Goal: Task Accomplishment & Management: Complete application form

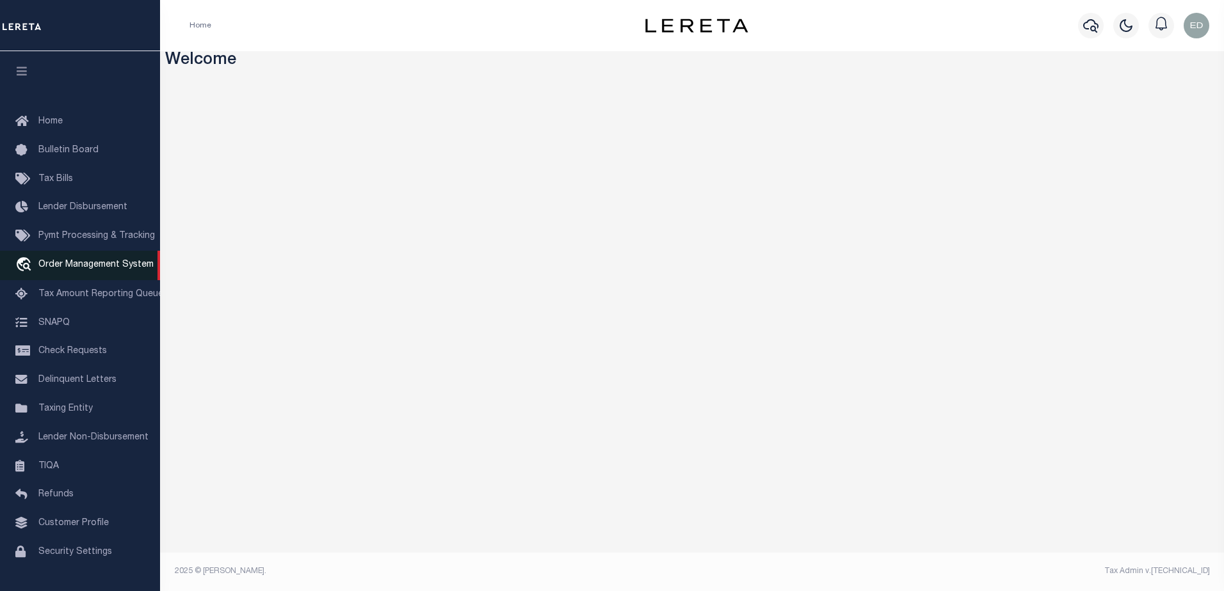
click at [93, 273] on link "travel_explore Order Management System" at bounding box center [80, 265] width 160 height 29
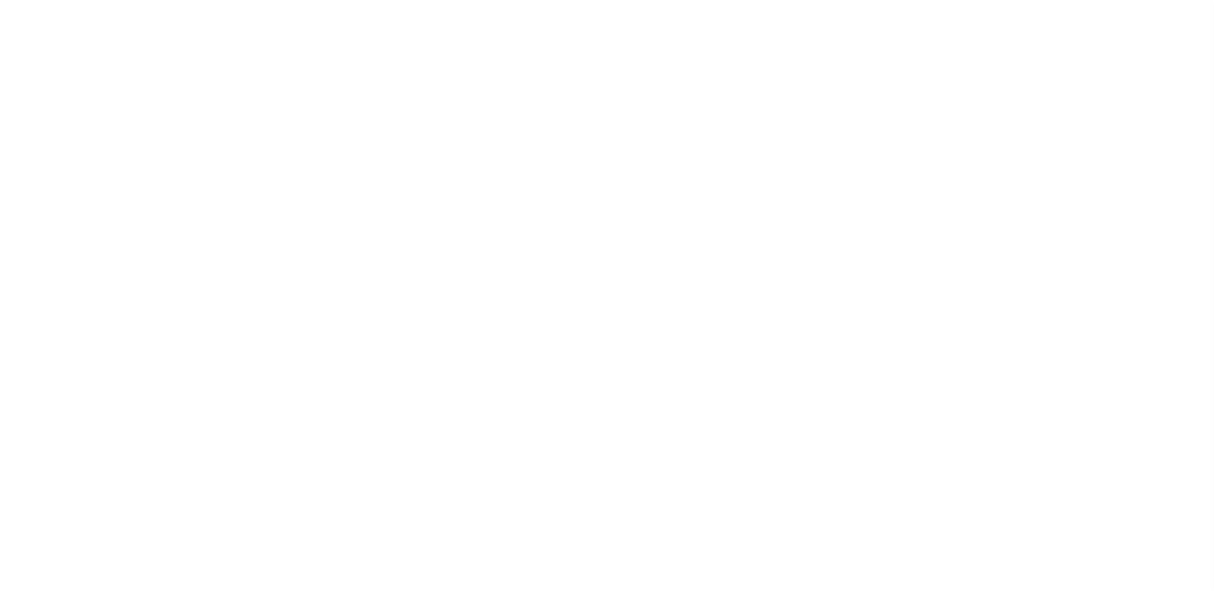
select select "200"
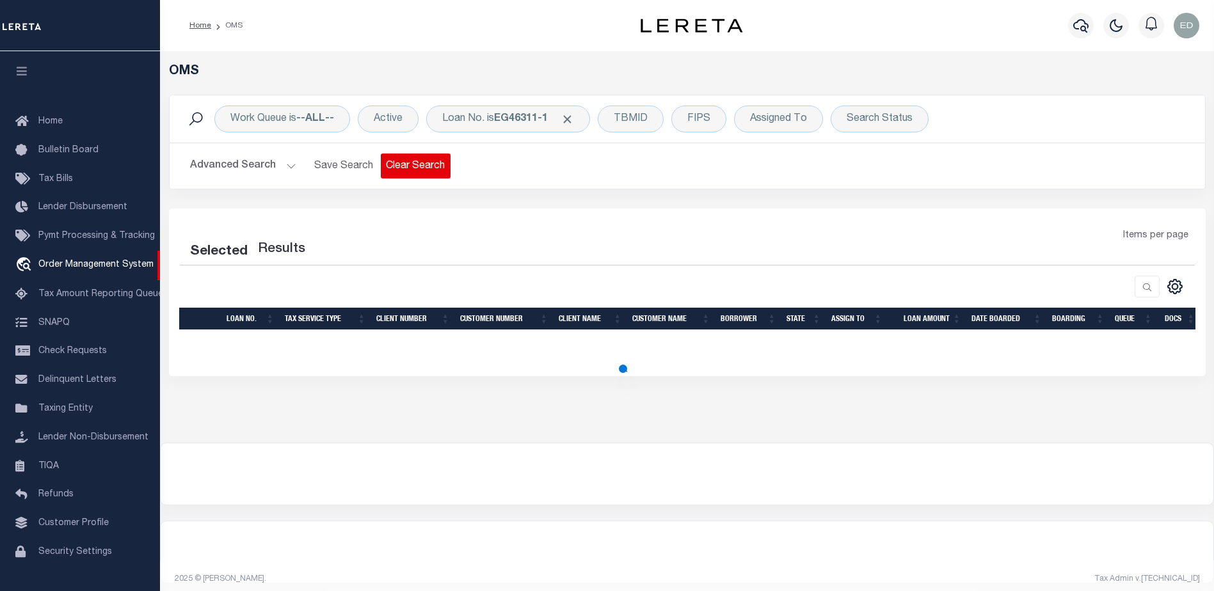
scroll to position [32, 0]
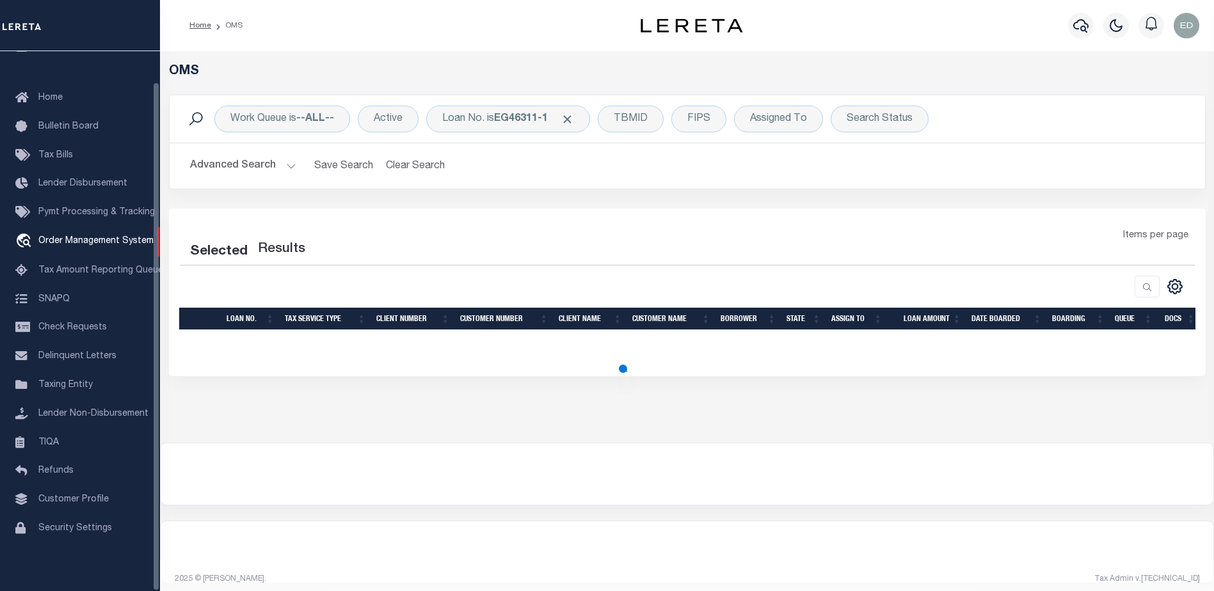
select select "200"
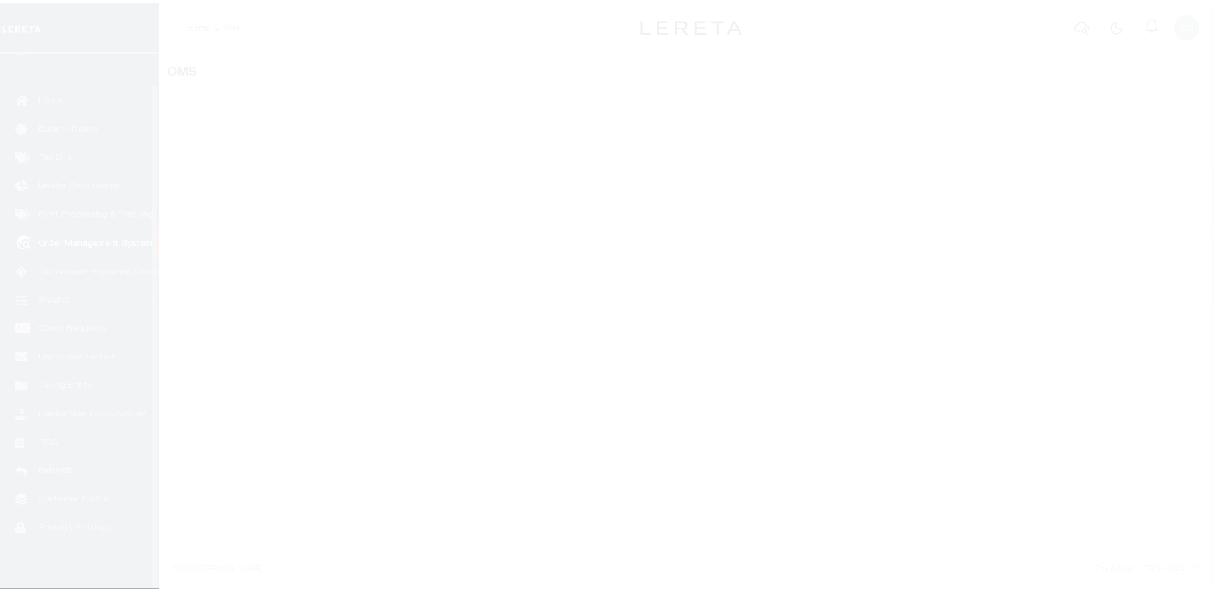
scroll to position [32, 0]
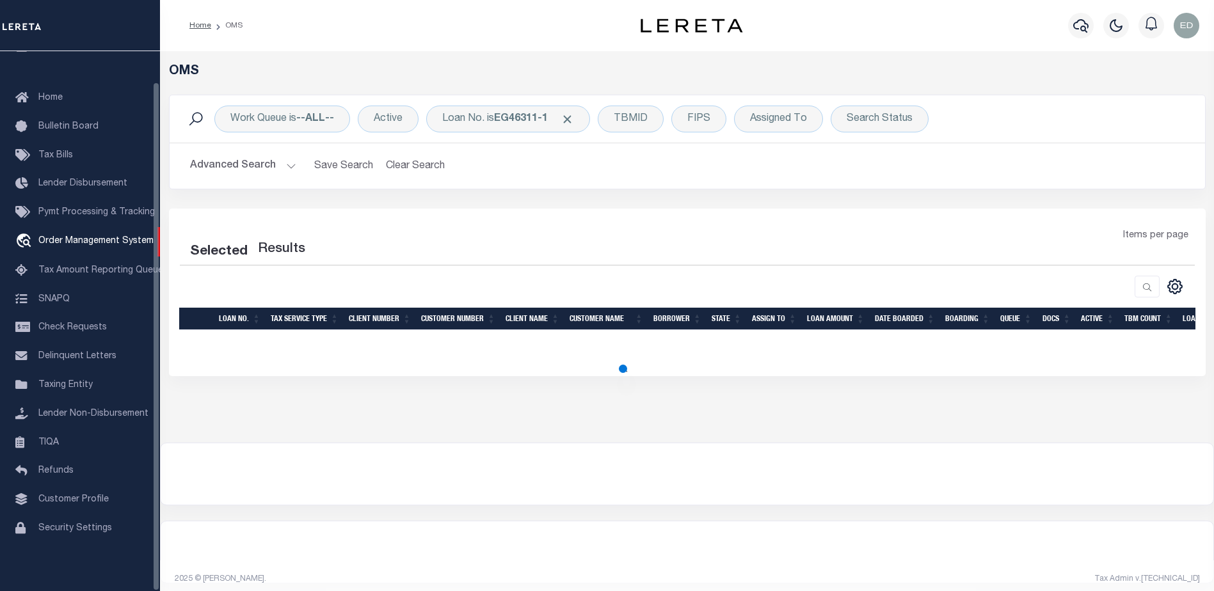
select select "200"
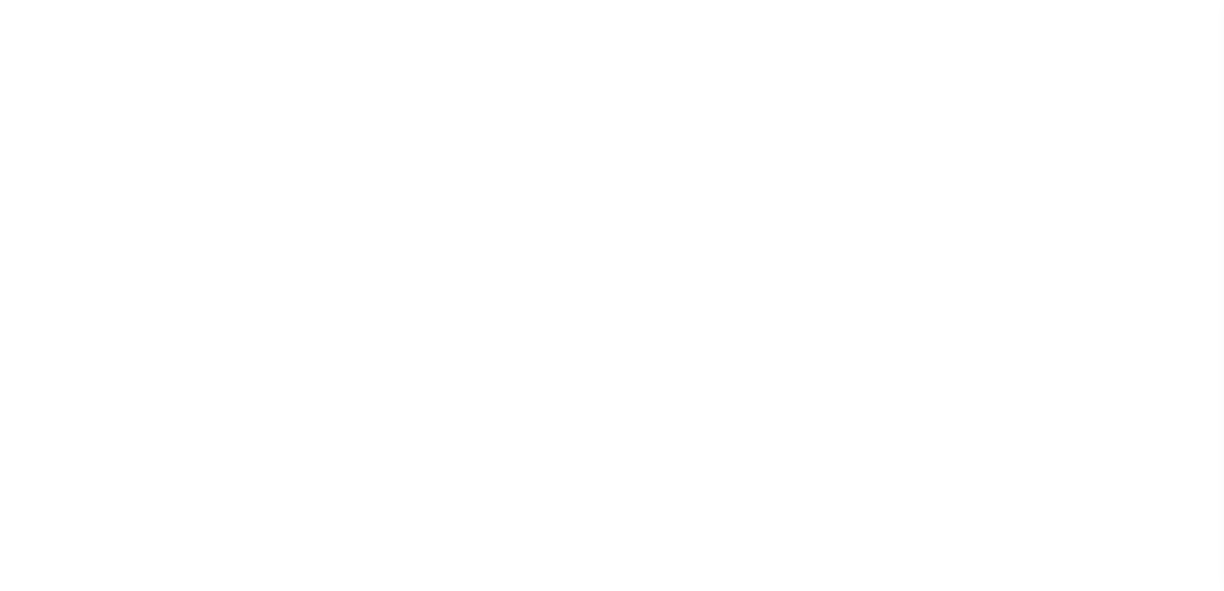
select select "200"
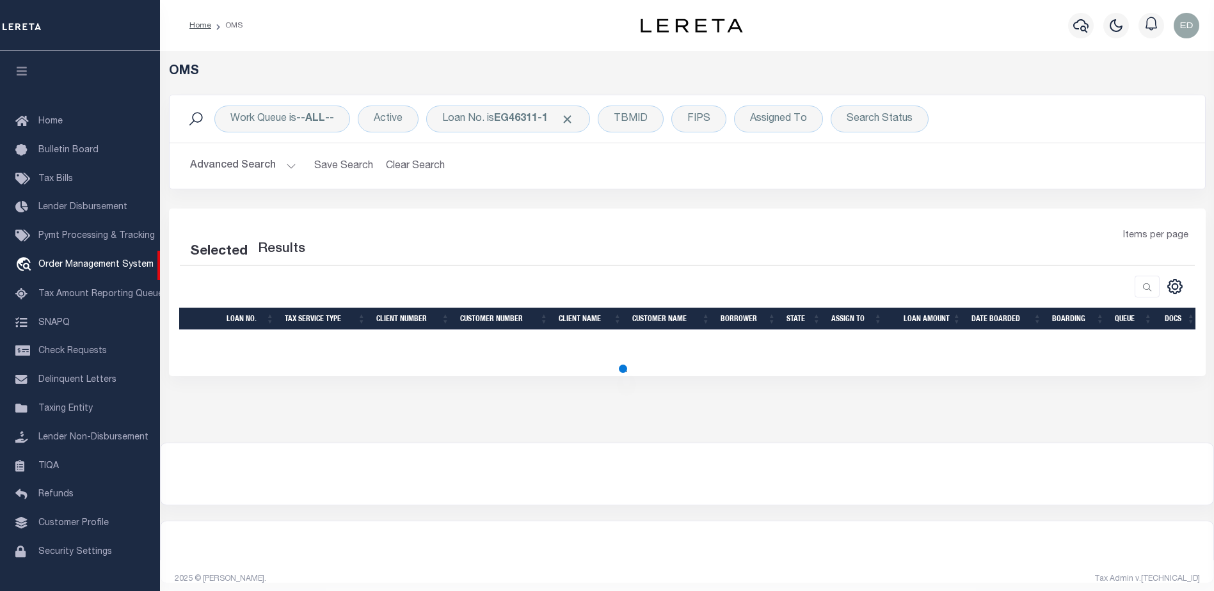
scroll to position [22, 0]
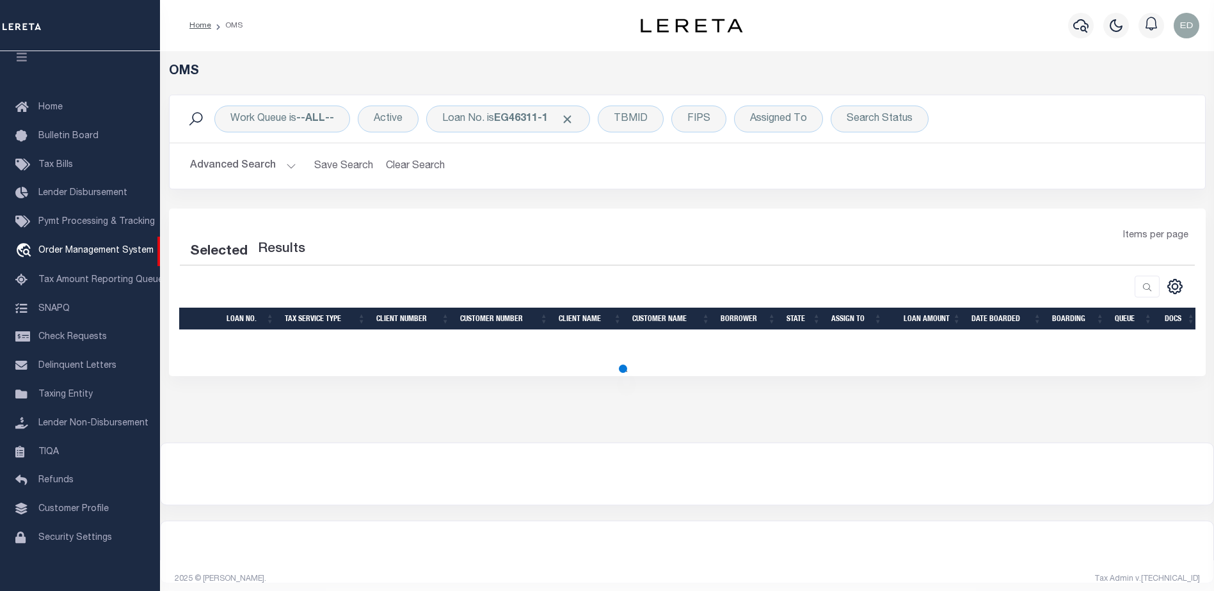
select select "200"
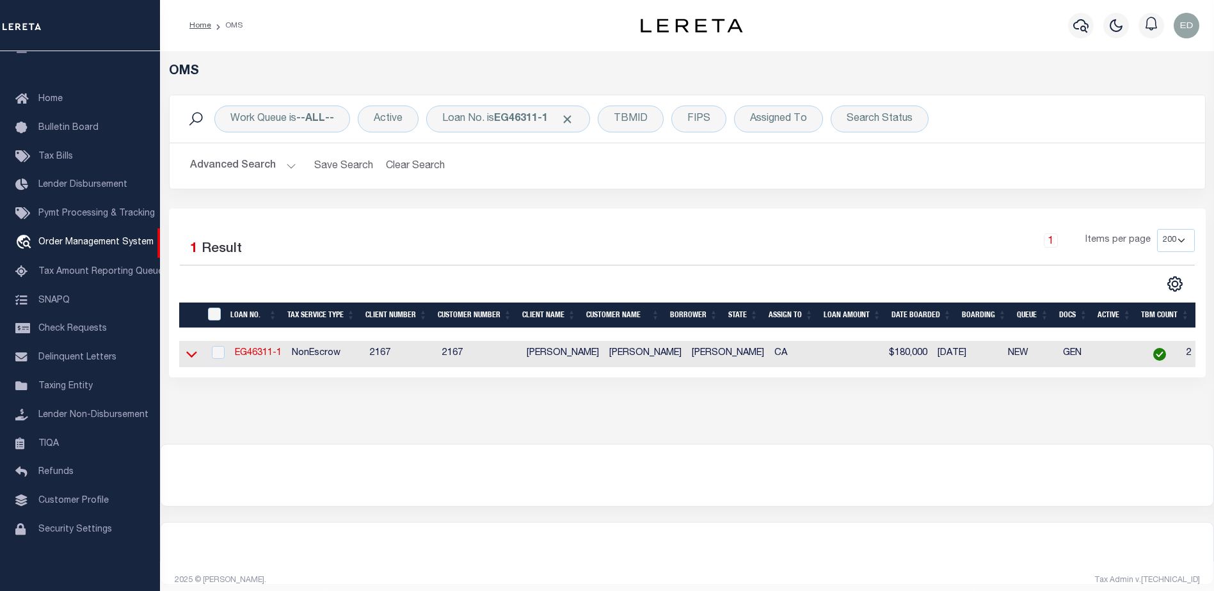
click at [191, 355] on icon at bounding box center [191, 354] width 11 height 13
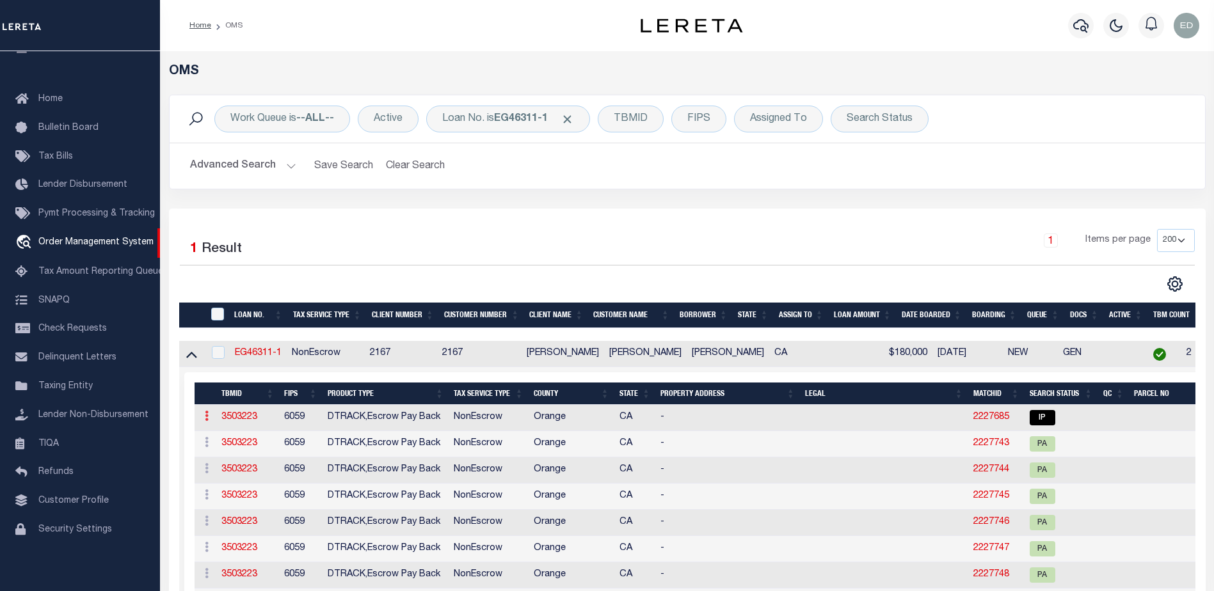
click at [206, 420] on icon at bounding box center [207, 416] width 4 height 10
click at [205, 413] on link at bounding box center [207, 418] width 14 height 10
click at [275, 357] on link "EG46311-1" at bounding box center [258, 353] width 47 height 9
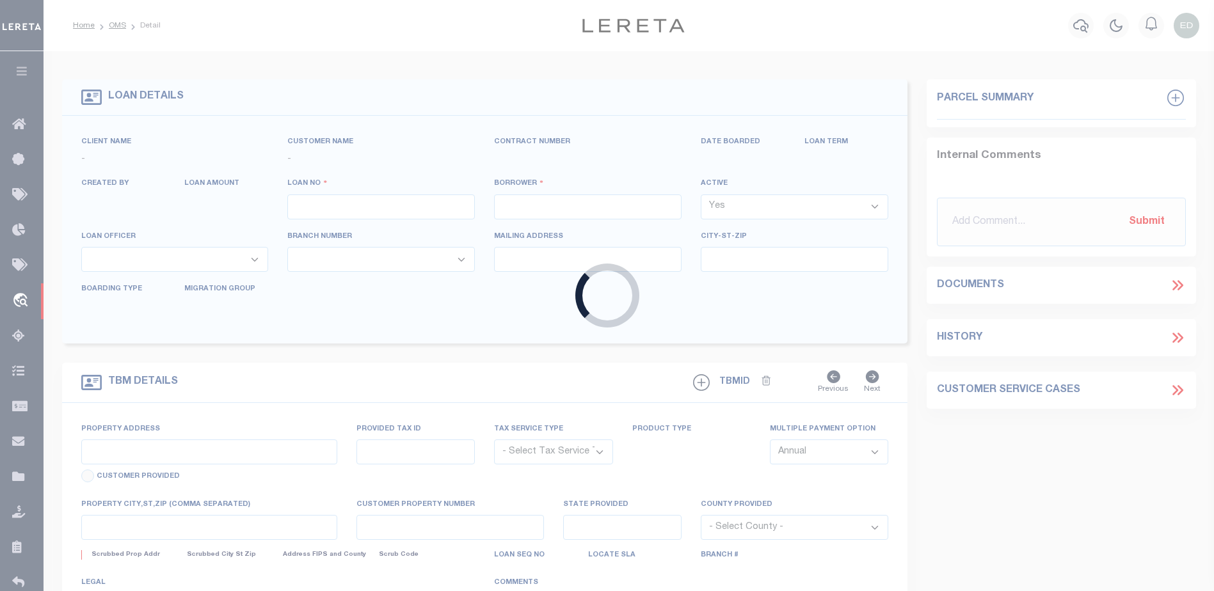
type input "EG46311-1"
type input "[PERSON_NAME]"
select select
type input "822 LITTLE SPOKANE RIVER RD"
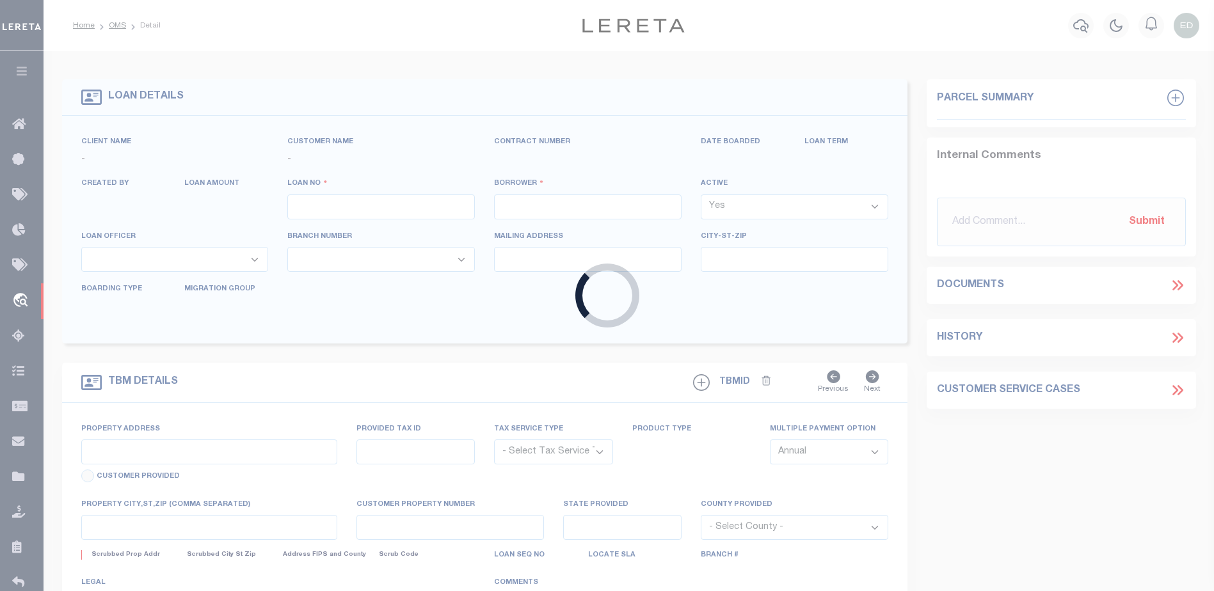
type input "NEWPORT WA 99156-8417"
type input "08/05/2025"
select select "10"
select select "NonEscrow"
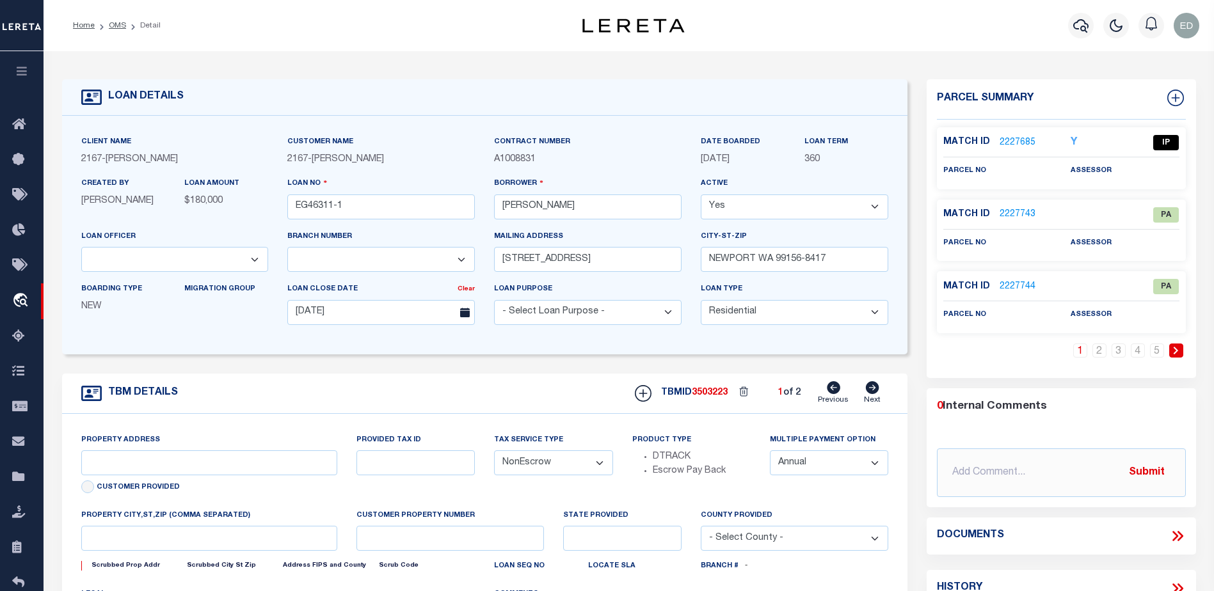
type input "12162 TAMERLANE DR"
select select
type input "GARDEN GROVE CA 92840-3931"
type input "CA"
select select
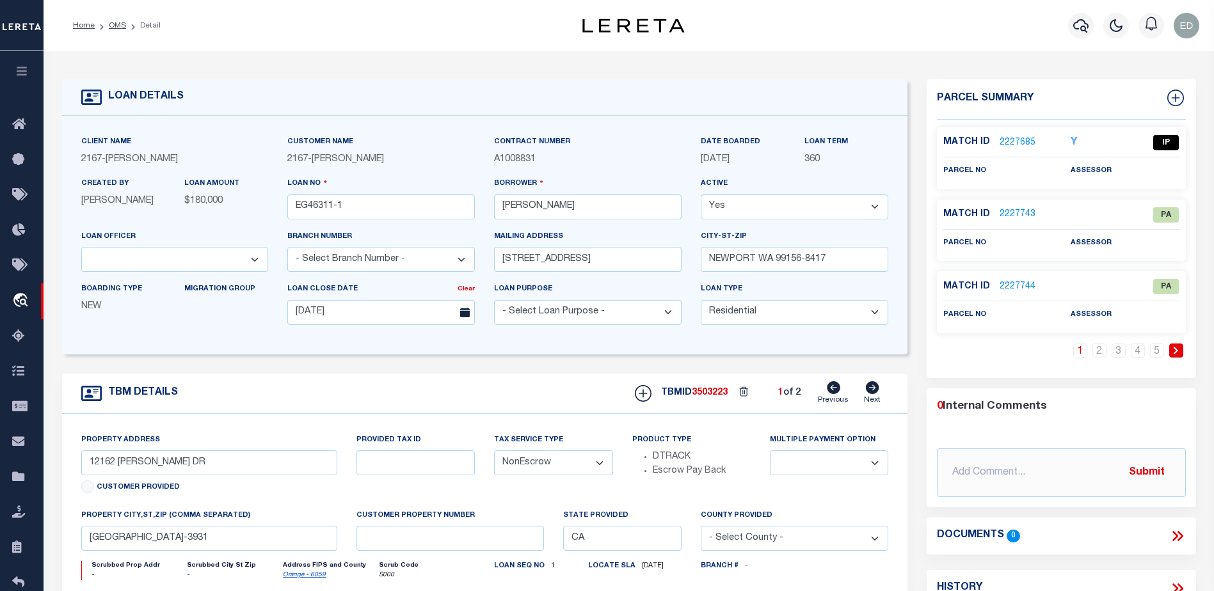
select select "10902"
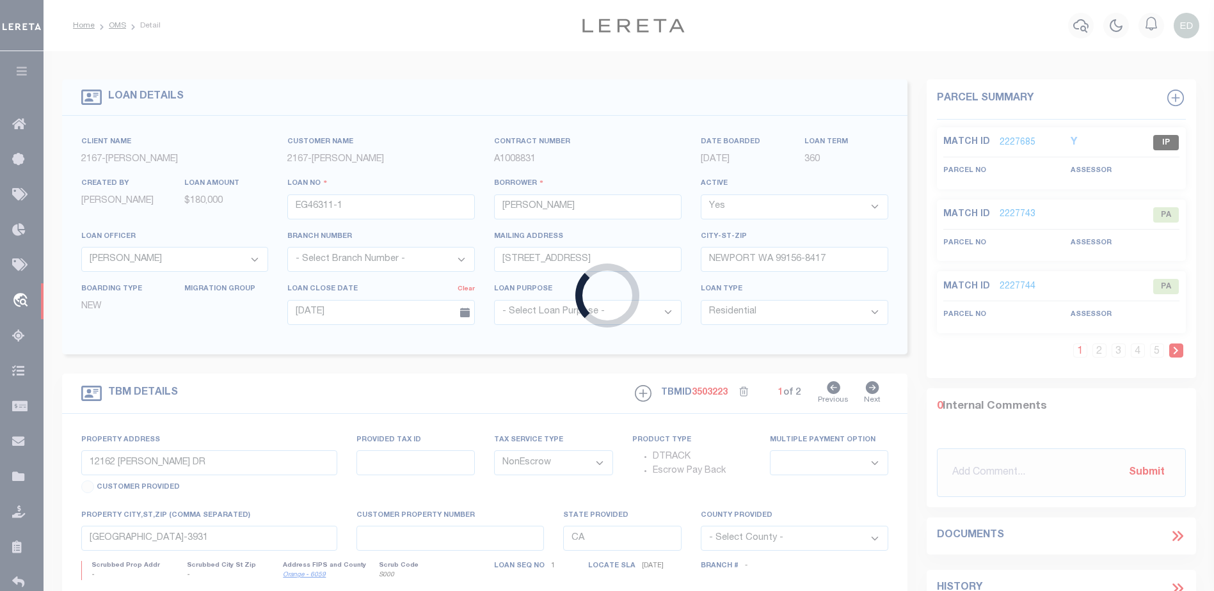
type input "[PERSON_NAME]-T0006"
type input "[PERSON_NAME]"
select select
type input "[STREET_ADDRESS]"
type input "INDEPENDENCE LA 70443-2708"
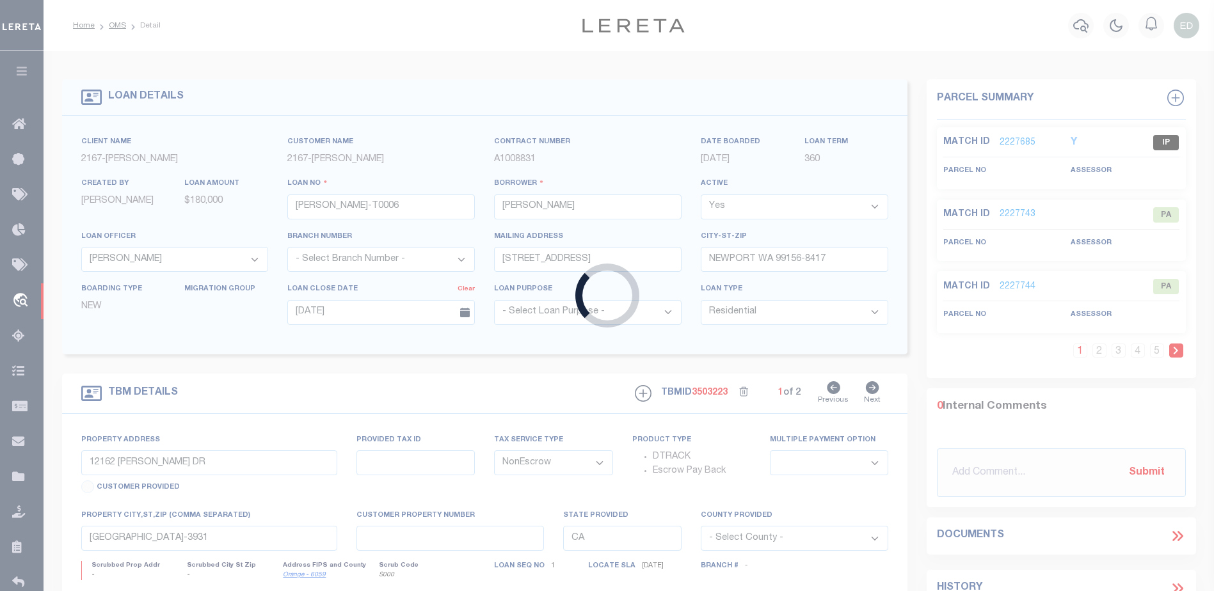
type input "[DATE]"
select select "Escrow"
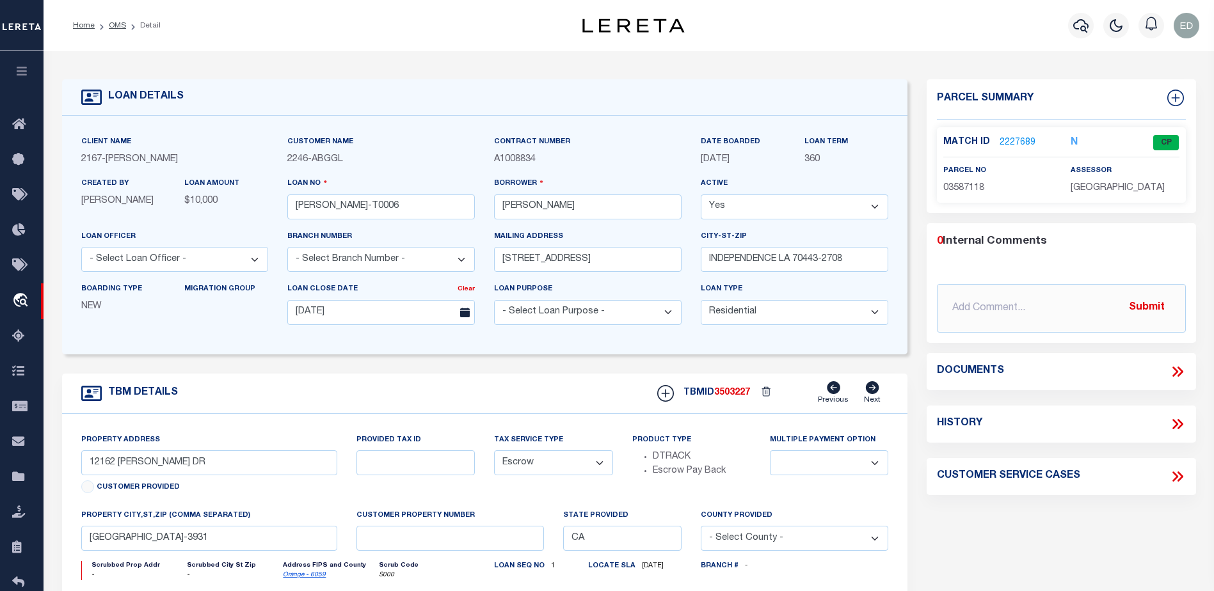
type input "[STREET_ADDRESS]"
select select
type input "INDEPENDENCE LA 70443-2708"
type input "LA"
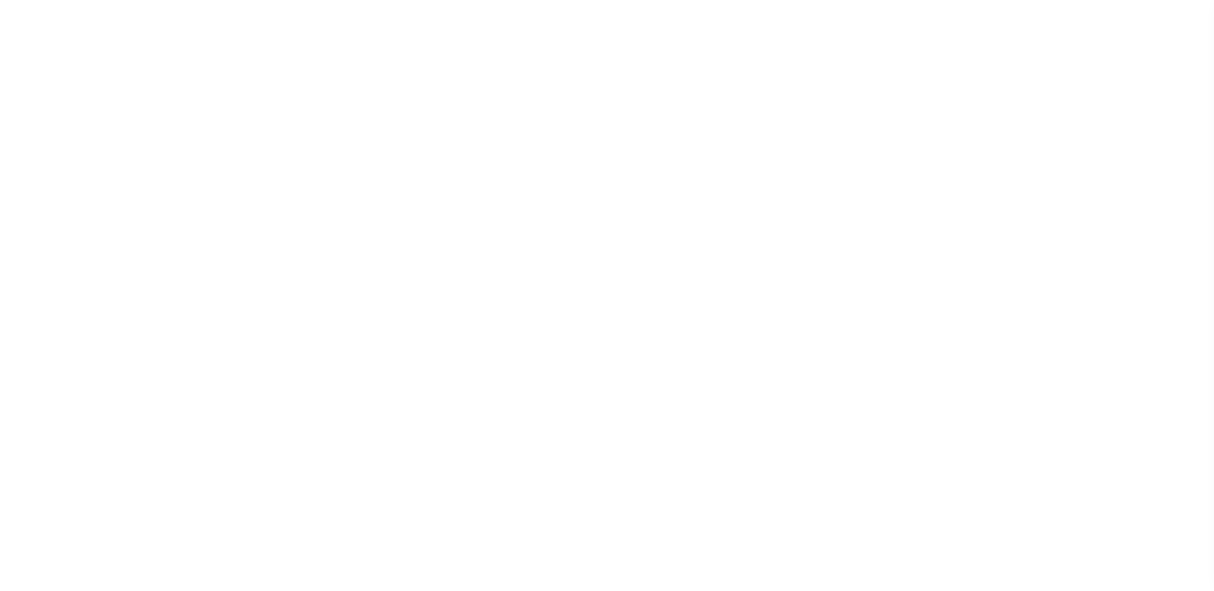
select select "10"
select select "Escrow"
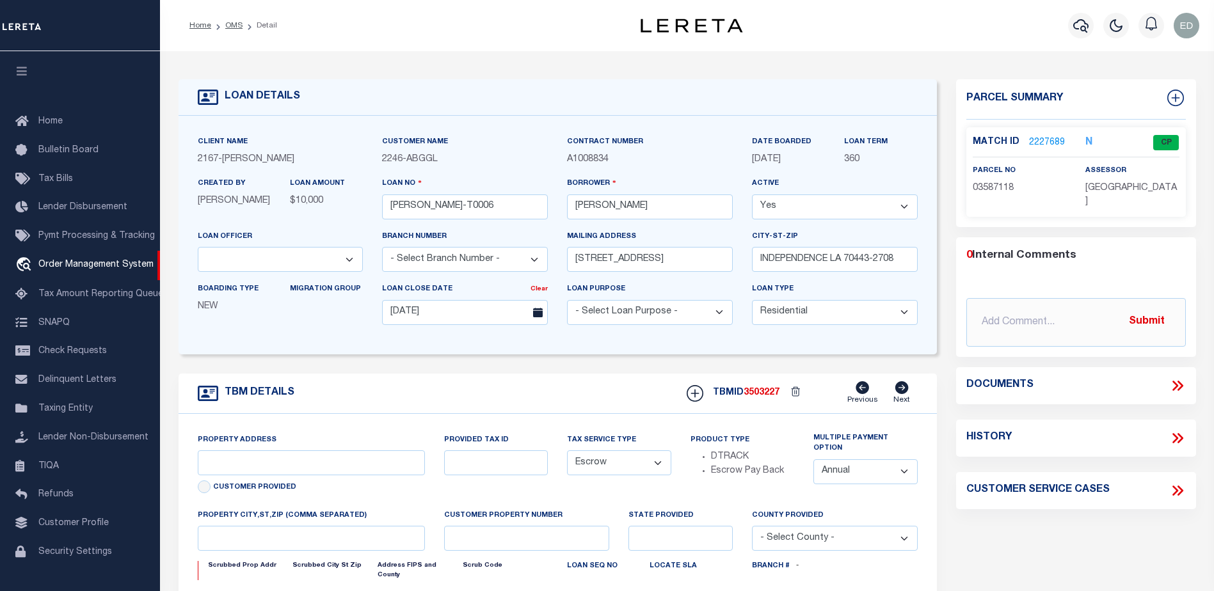
type input "[STREET_ADDRESS]"
select select
type input "INDEPENDENCE LA 70443-2708"
type input "LA"
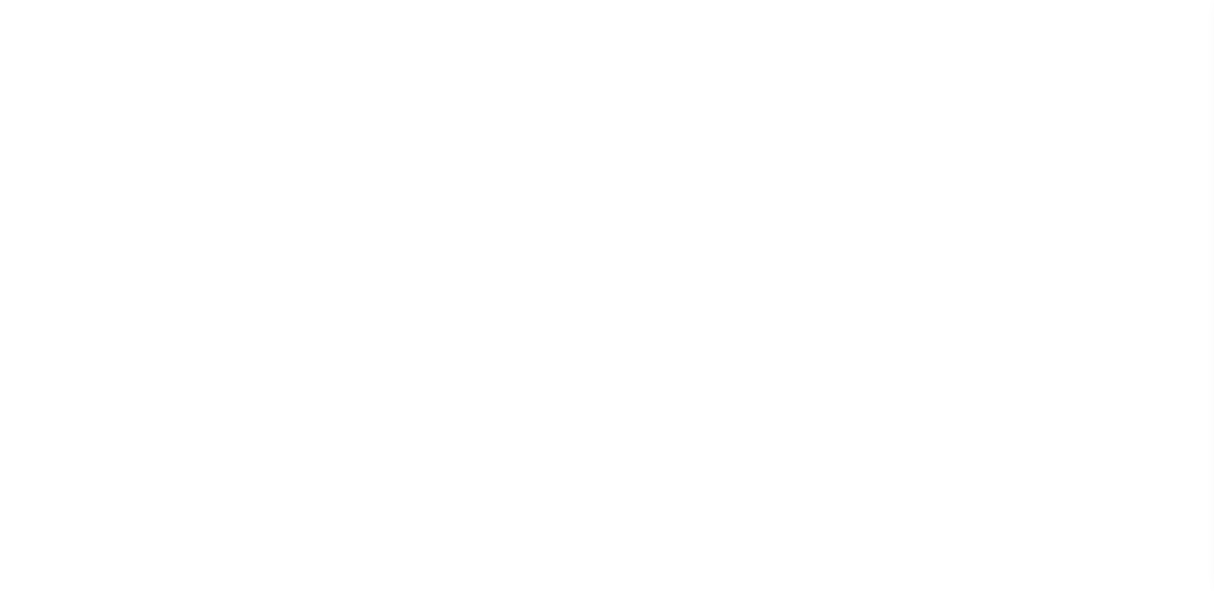
select select "10"
select select "Escrow"
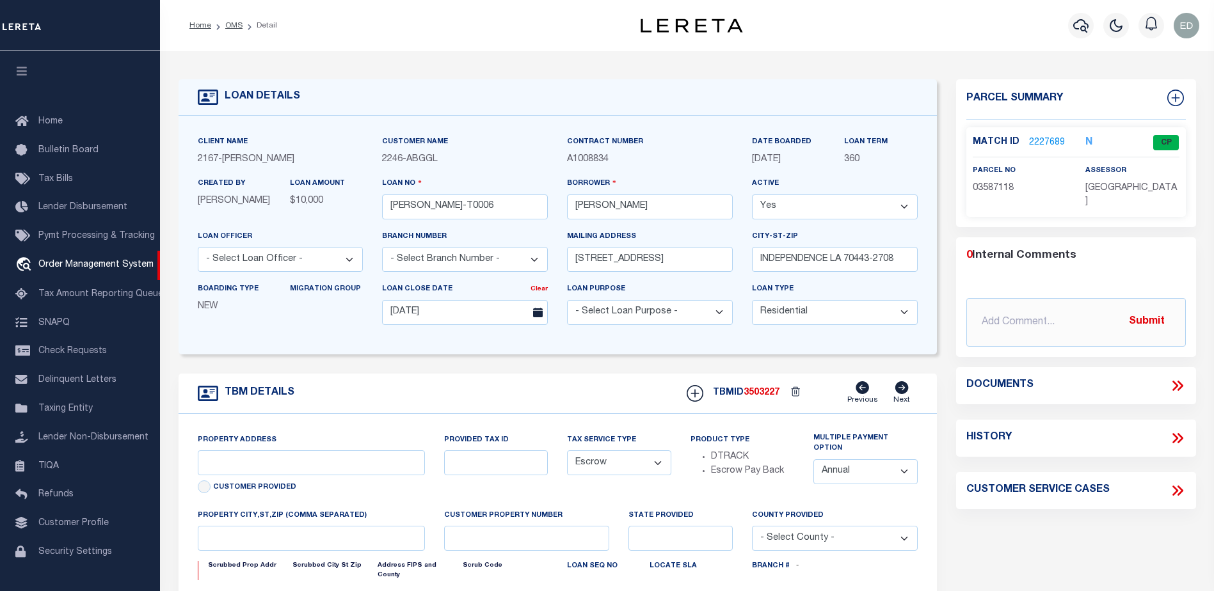
type input "[STREET_ADDRESS]"
select select
type input "INDEPENDENCE LA 70443-2708"
type input "LA"
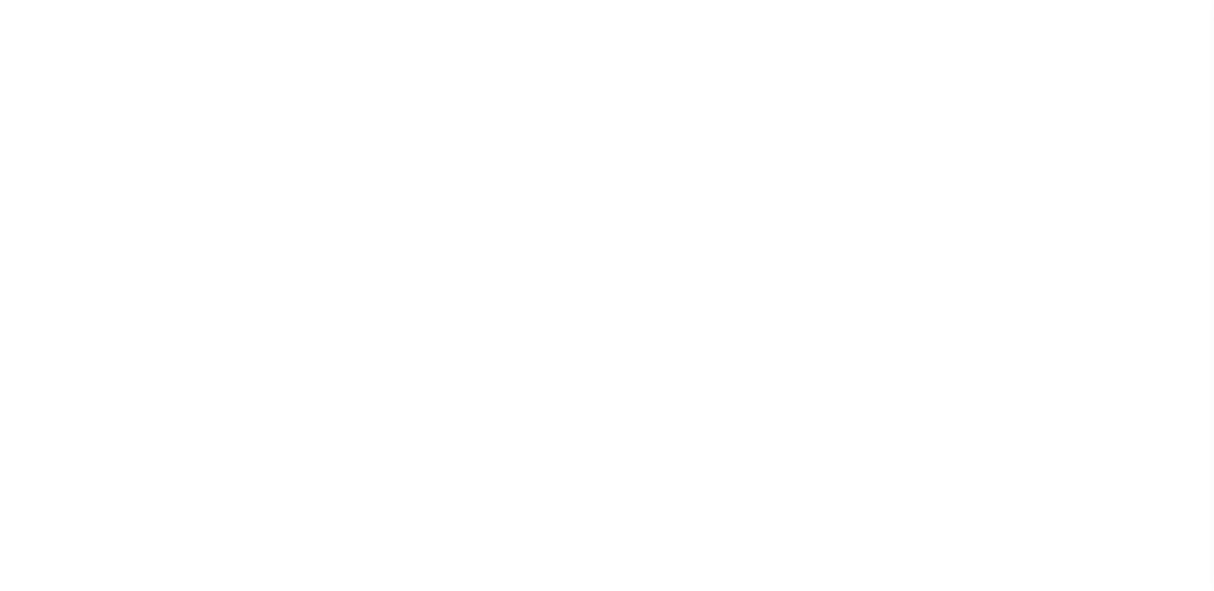
type input "[PERSON_NAME]-T0006"
type input "[PERSON_NAME]"
select select
type input "[STREET_ADDRESS]"
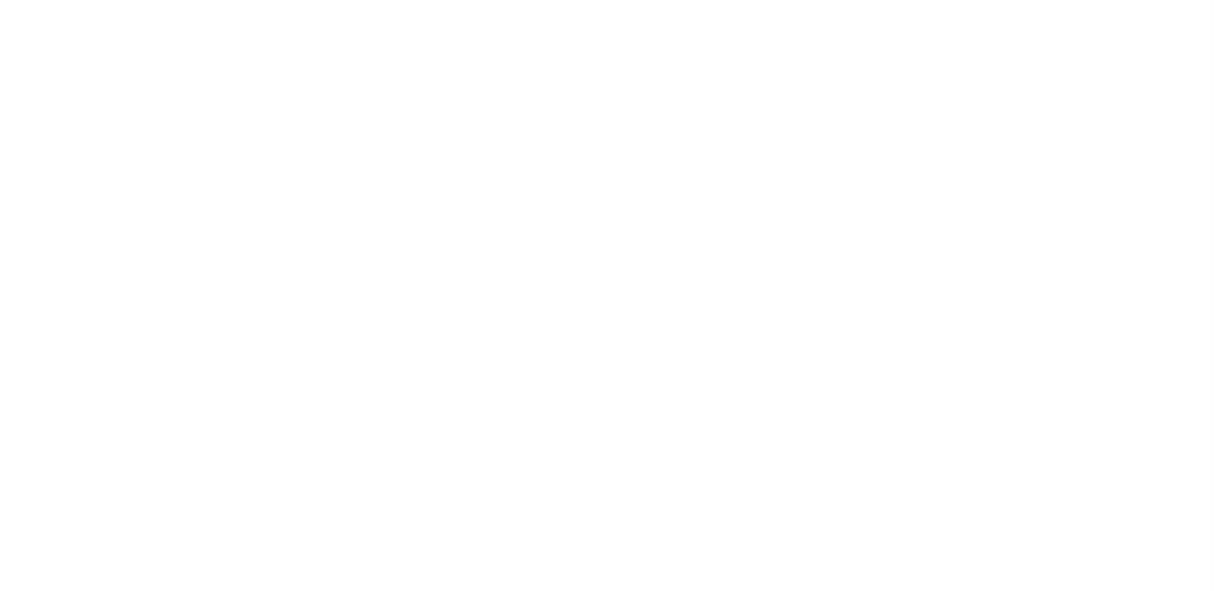
type input "INDEPENDENCE LA 70443-2708"
type input "[DATE]"
select select "10"
select select "Escrow"
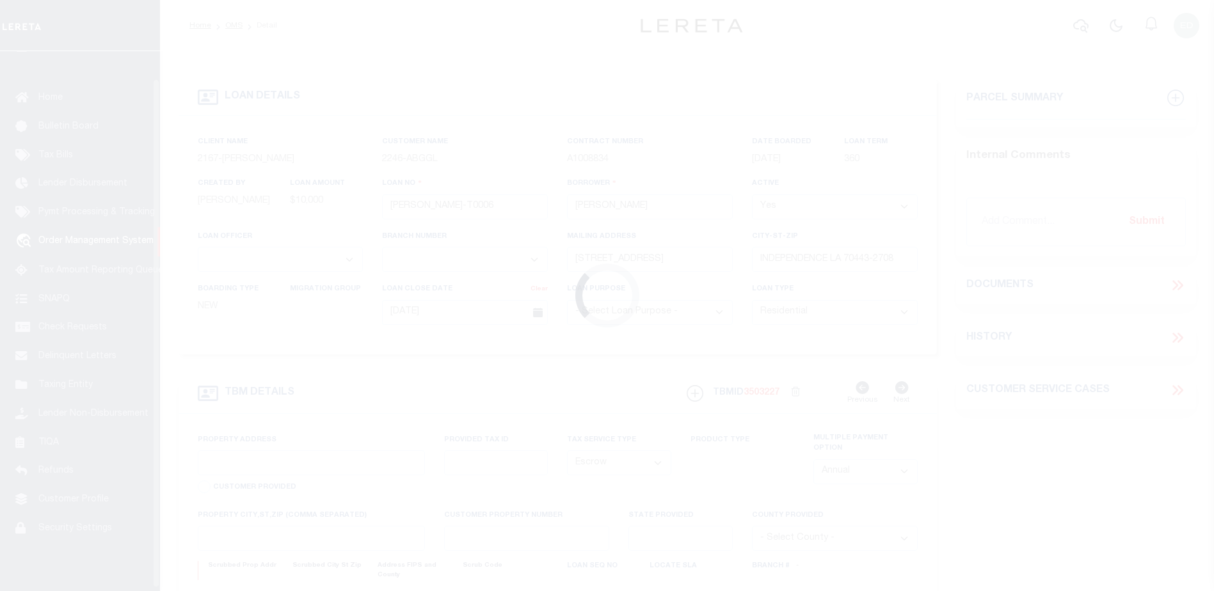
scroll to position [29, 0]
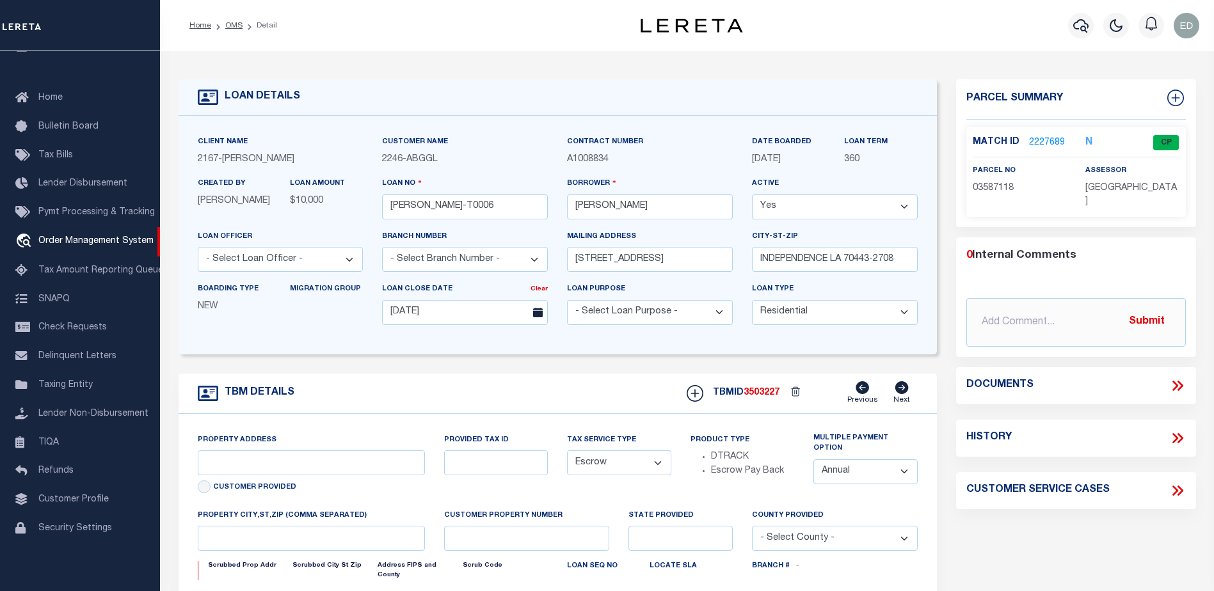
type input "[STREET_ADDRESS]"
select select
type input "INDEPENDENCE LA 70443-2708"
type input "LA"
click at [1180, 386] on icon at bounding box center [1177, 386] width 17 height 17
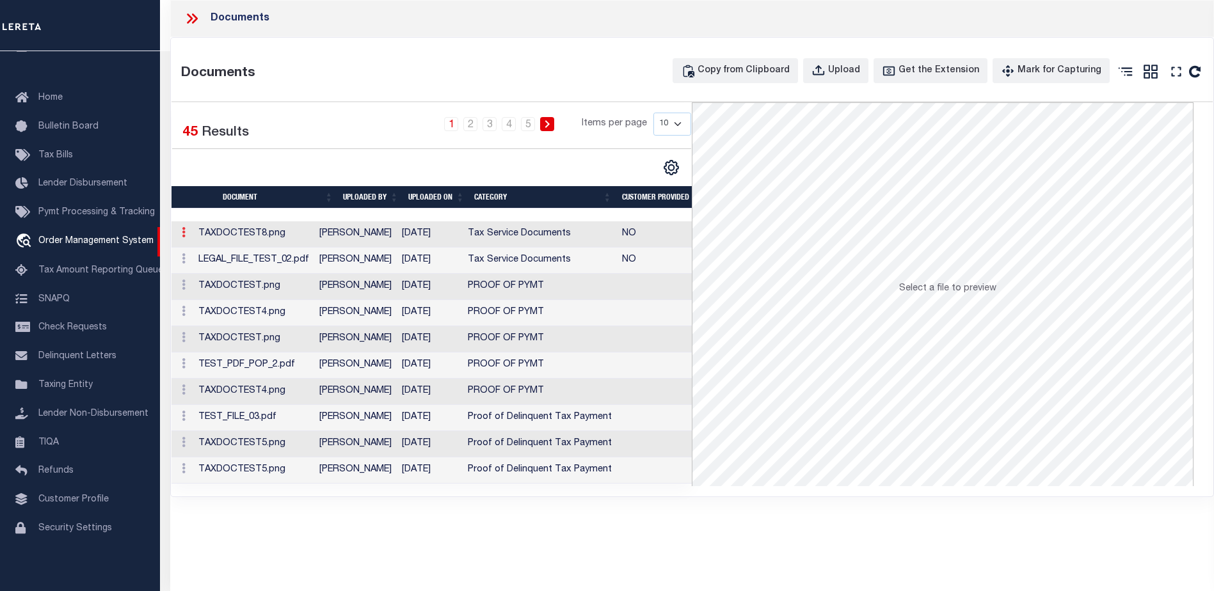
click at [180, 235] on link at bounding box center [184, 234] width 14 height 10
click at [204, 243] on li "sedsdfsdf" at bounding box center [199, 250] width 45 height 14
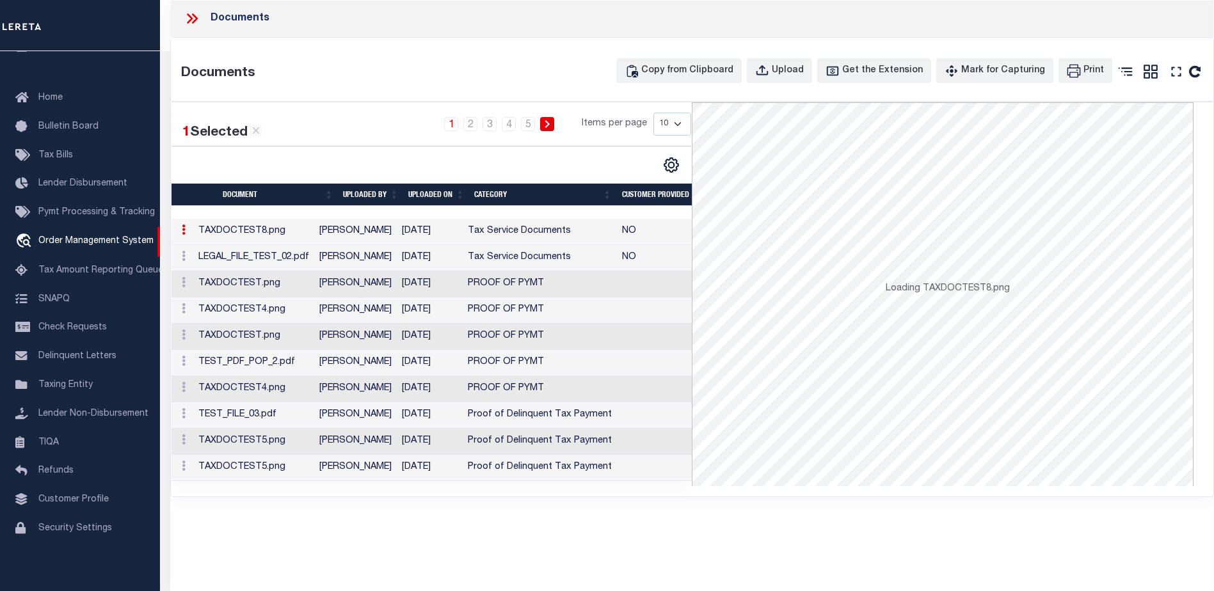
click at [193, 243] on td "sedsdfsdf" at bounding box center [183, 232] width 22 height 26
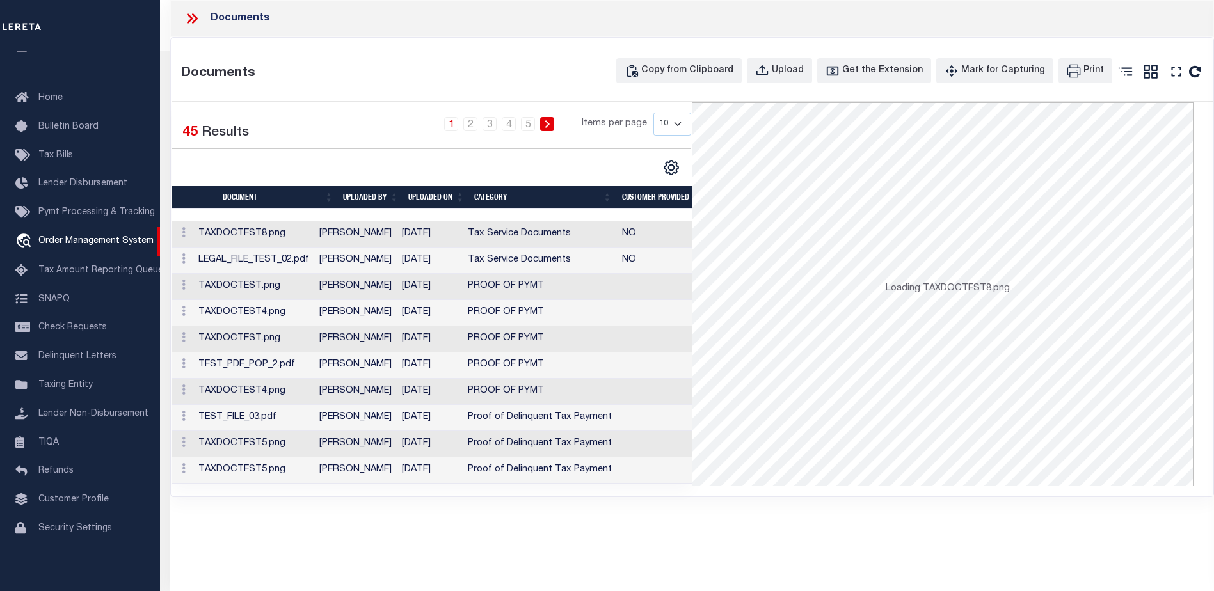
click at [193, 243] on td "sedsdfsdf" at bounding box center [183, 234] width 22 height 26
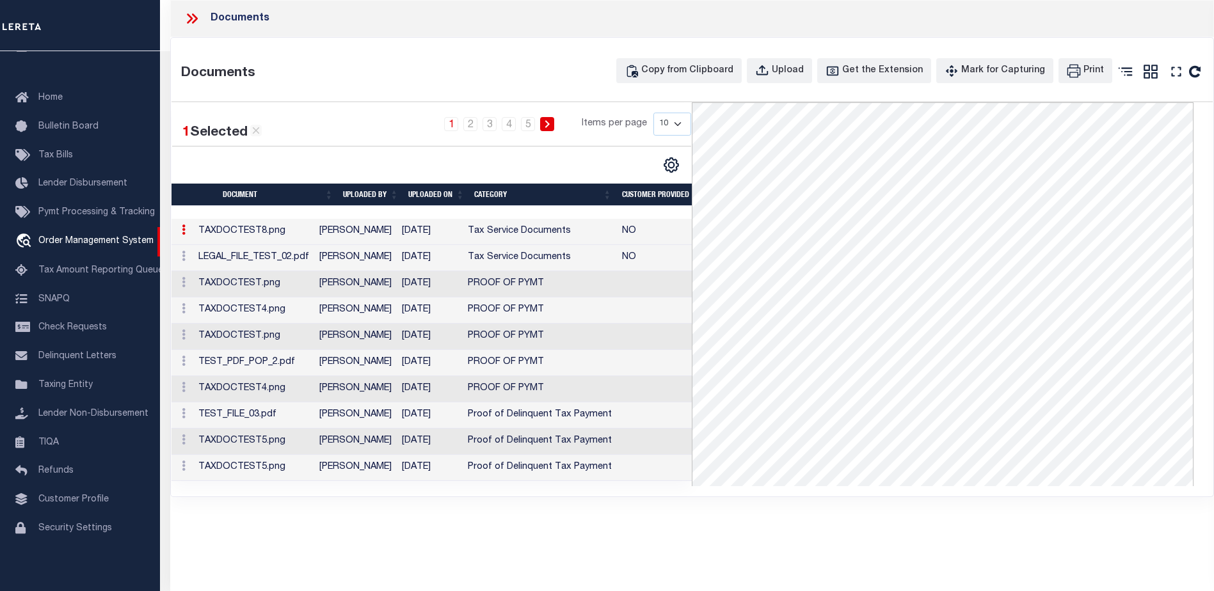
click at [182, 230] on icon at bounding box center [184, 230] width 4 height 10
